Goal: Check status

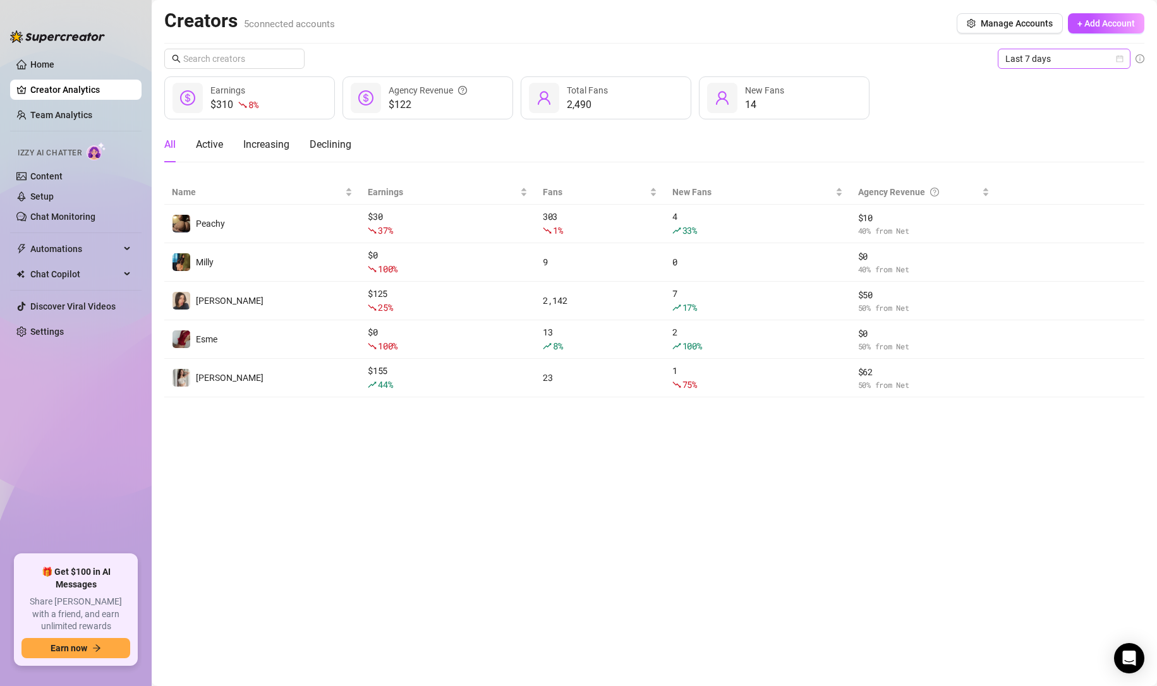
click at [1087, 64] on span "Last 7 days" at bounding box center [1064, 58] width 118 height 19
click at [1060, 80] on div "Last 24 hours" at bounding box center [1064, 84] width 112 height 14
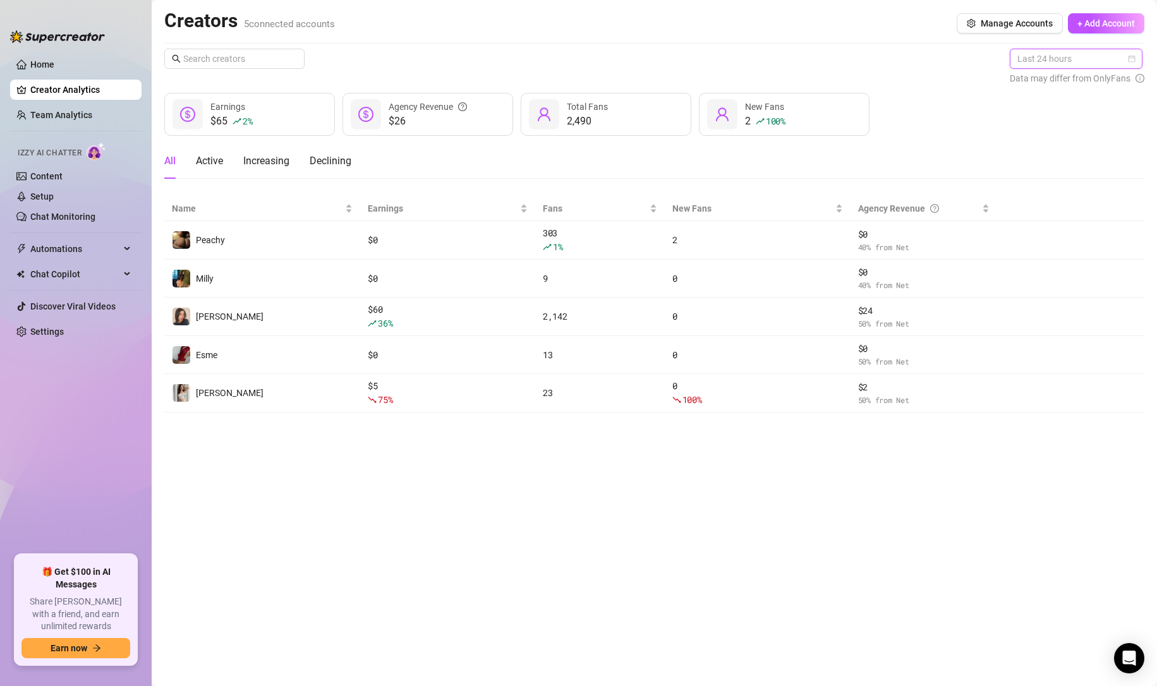
click at [1084, 50] on span "Last 24 hours" at bounding box center [1076, 58] width 118 height 19
click at [1064, 94] on div "Last 7 days" at bounding box center [1078, 104] width 128 height 20
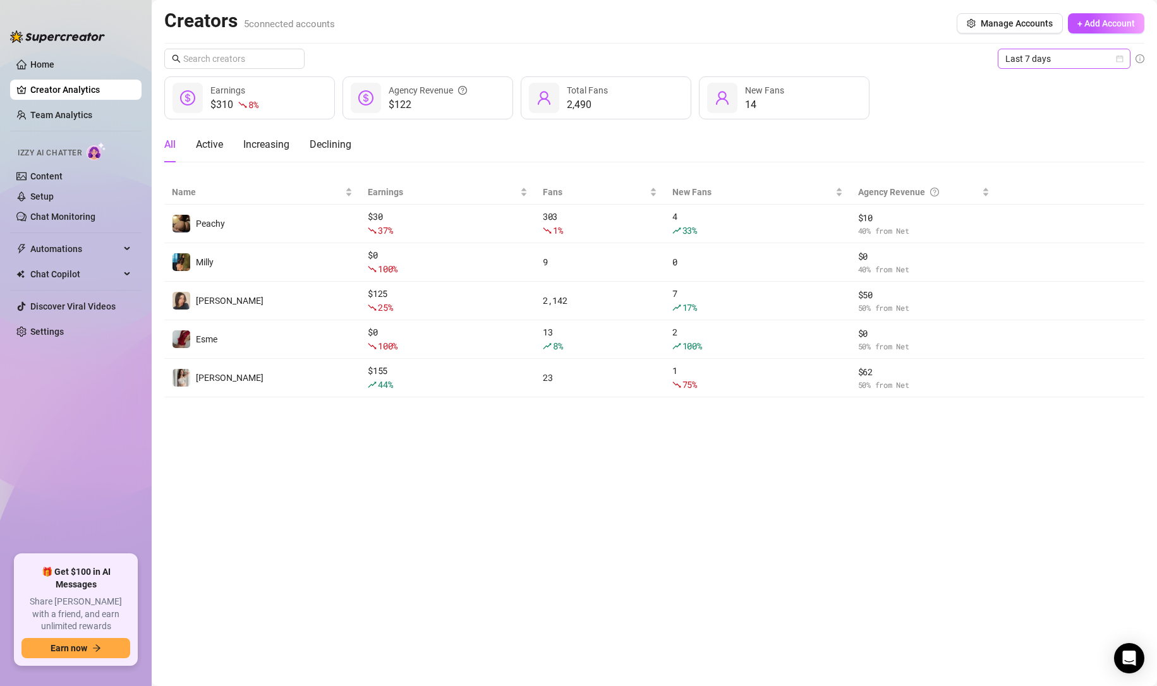
click at [1055, 66] on span "Last 7 days" at bounding box center [1064, 58] width 118 height 19
click at [1040, 76] on div "Last 24 hours" at bounding box center [1064, 84] width 128 height 20
click at [1054, 56] on span "Last 7 days" at bounding box center [1064, 58] width 118 height 19
click at [1041, 80] on div "Last 24 hours" at bounding box center [1064, 84] width 112 height 14
